Goal: Task Accomplishment & Management: Manage account settings

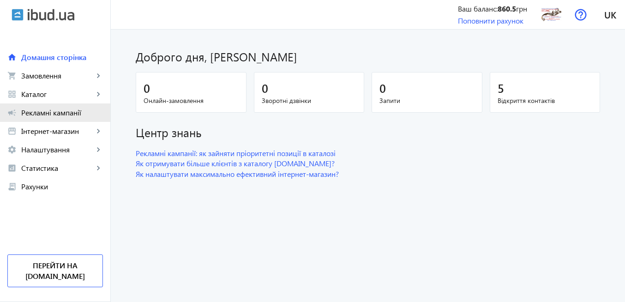
click at [37, 113] on span "Рекламні кампанії" at bounding box center [62, 112] width 82 height 9
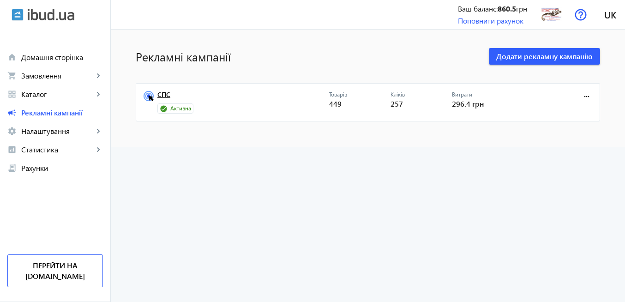
click at [164, 96] on link "СПС" at bounding box center [243, 97] width 172 height 13
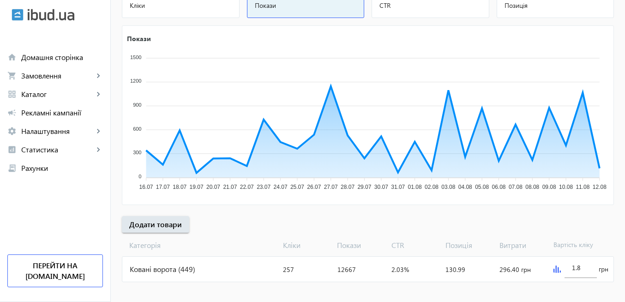
scroll to position [145, 0]
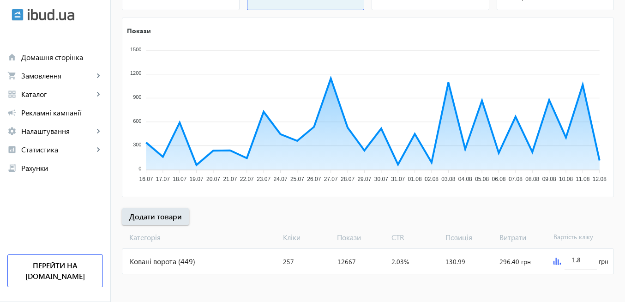
click at [556, 263] on img at bounding box center [556, 260] width 7 height 7
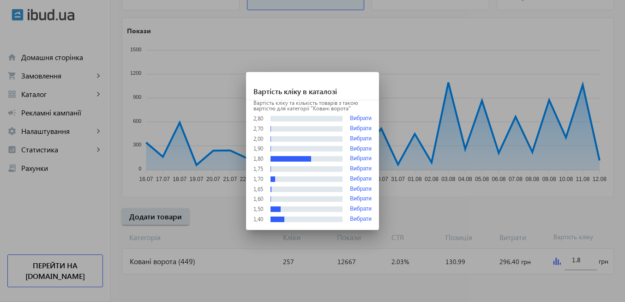
scroll to position [0, 0]
click at [443, 297] on div at bounding box center [312, 151] width 625 height 302
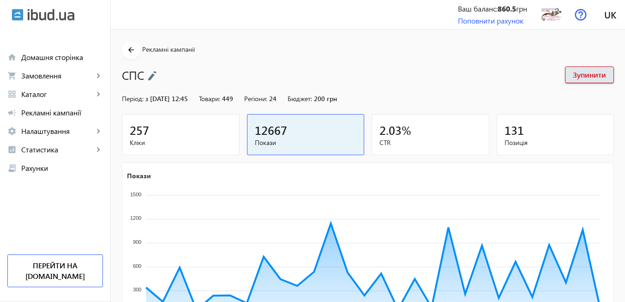
scroll to position [145, 0]
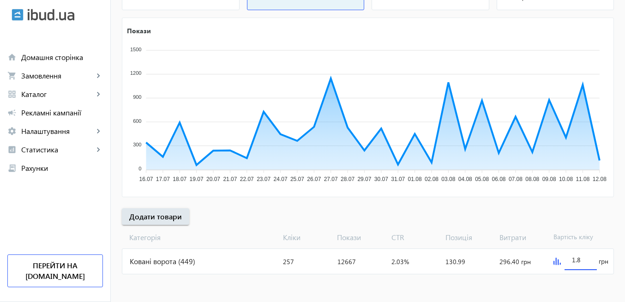
drag, startPoint x: 583, startPoint y: 261, endPoint x: 544, endPoint y: 262, distance: 39.2
click at [544, 262] on mat-card "Ковані ворота (449) Кліки: 257 Покази: 12667 CTR: 2.03% Позиція: 130.99 Витрати…" at bounding box center [368, 261] width 492 height 26
type input "2"
click at [509, 281] on mat-sidenav-content "arrow_back Рекламні кампанії СПС Зупинити Період: з [DATE] 12:45 Товари: 449 Ре…" at bounding box center [368, 93] width 514 height 417
click at [37, 148] on span "Статистика" at bounding box center [57, 149] width 72 height 9
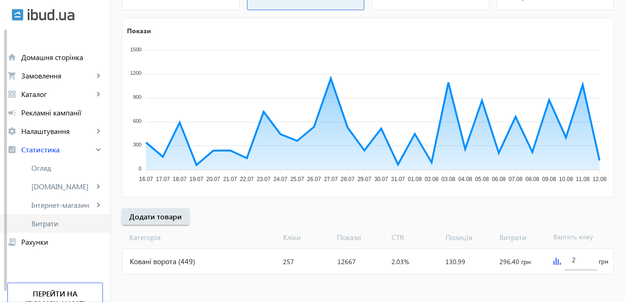
click at [54, 221] on span "Витрати" at bounding box center [67, 223] width 72 height 9
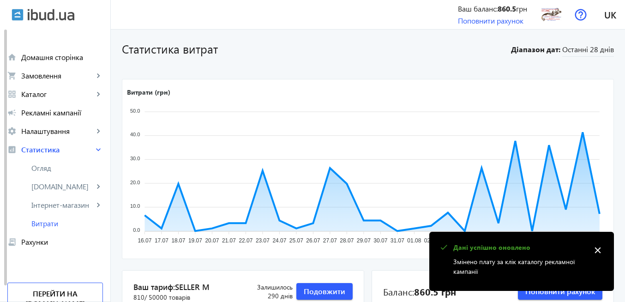
click at [599, 249] on mat-icon "close" at bounding box center [598, 250] width 14 height 14
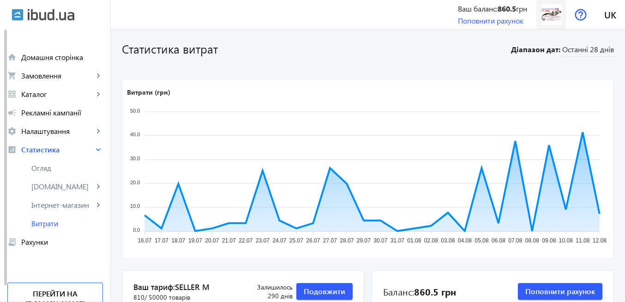
click at [551, 22] on img at bounding box center [551, 14] width 21 height 21
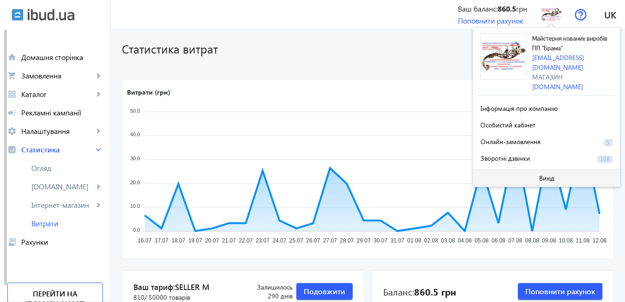
click at [542, 174] on span "Вихід" at bounding box center [546, 177] width 15 height 7
